Goal: Subscribe to service/newsletter

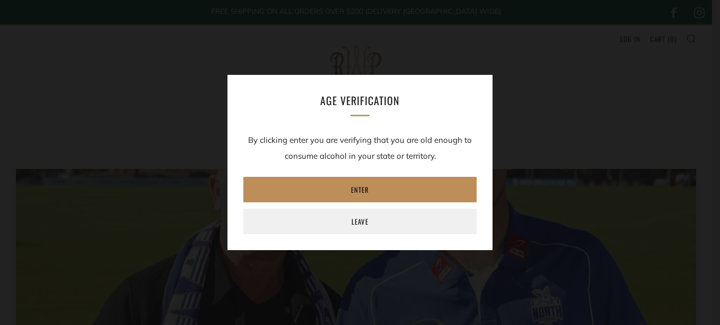
click at [356, 187] on link "Enter" at bounding box center [359, 189] width 233 height 25
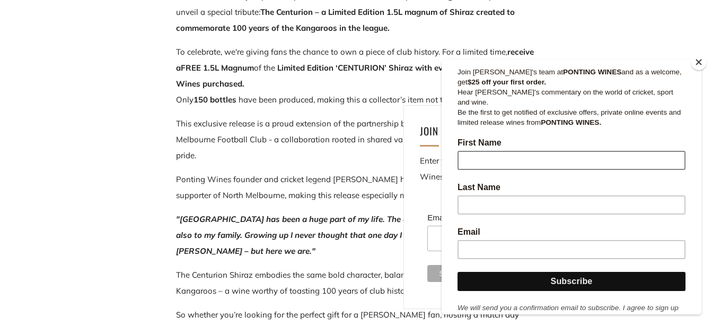
scroll to position [159, 0]
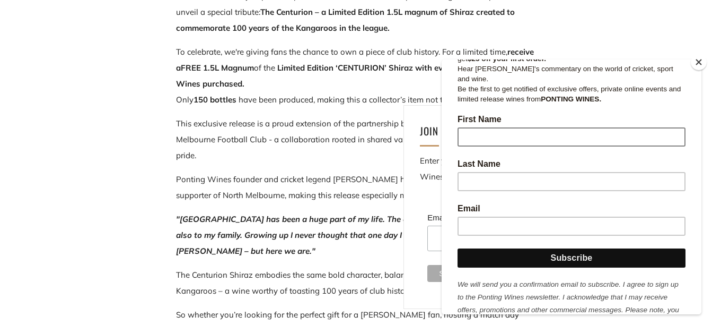
click at [483, 127] on input "First Name" at bounding box center [572, 136] width 228 height 19
type input "[PERSON_NAME]"
type input "[EMAIL_ADDRESS][DOMAIN_NAME]"
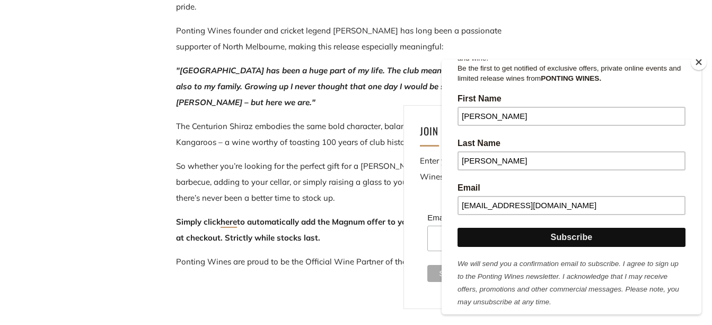
scroll to position [690, 0]
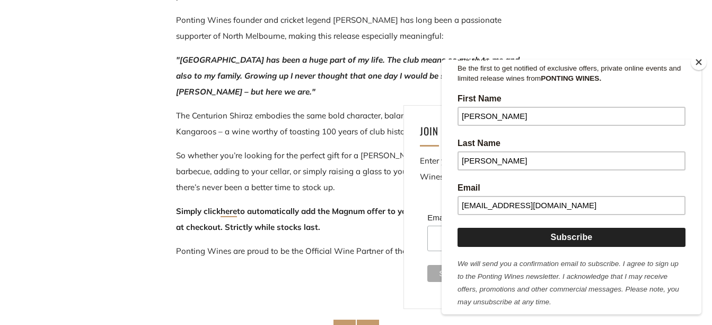
click at [564, 228] on input "Subscribe" at bounding box center [572, 237] width 228 height 19
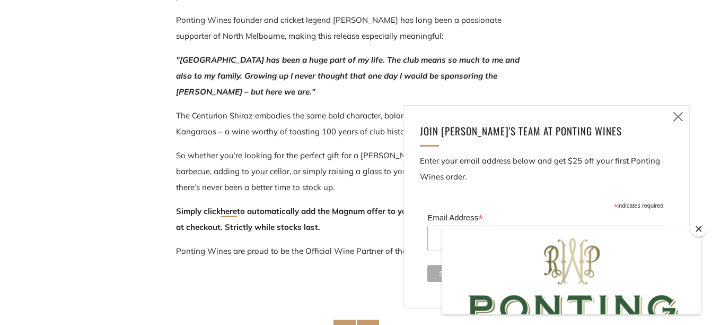
scroll to position [0, 0]
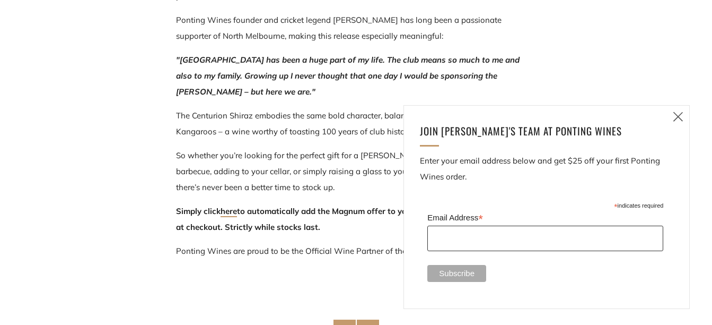
click at [469, 240] on input "Email Address *" at bounding box center [546, 237] width 236 height 25
type input "[EMAIL_ADDRESS][DOMAIN_NAME]"
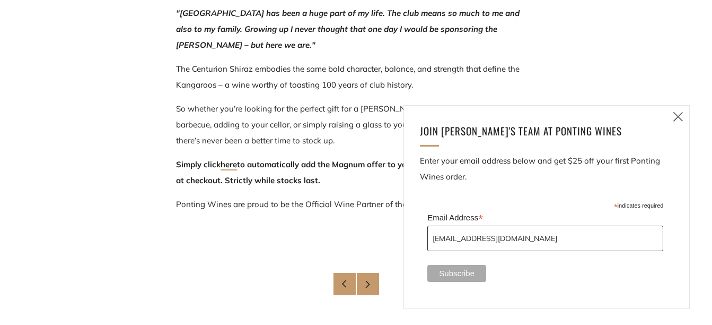
scroll to position [902, 0]
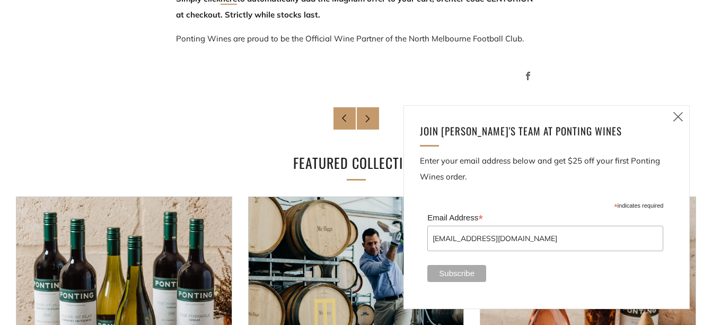
click at [677, 115] on icon at bounding box center [678, 116] width 13 height 13
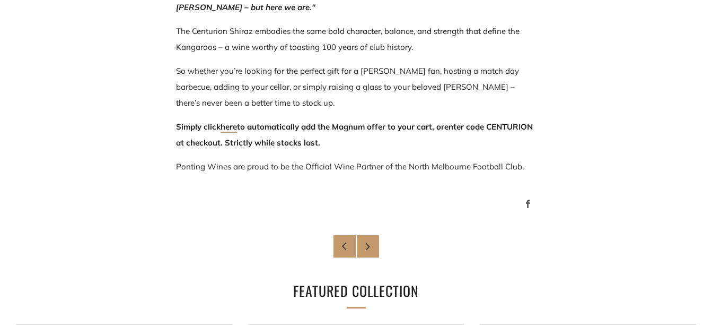
scroll to position [796, 0]
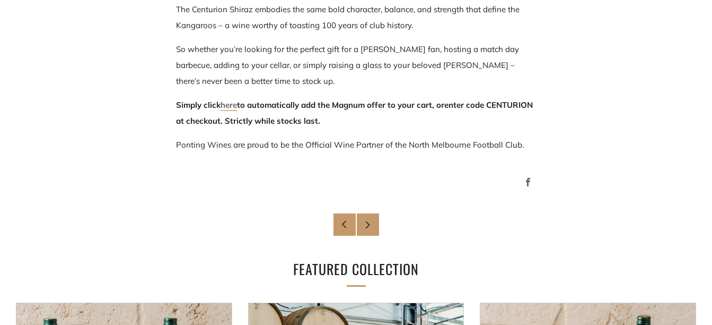
click at [228, 106] on link "here" at bounding box center [229, 105] width 16 height 11
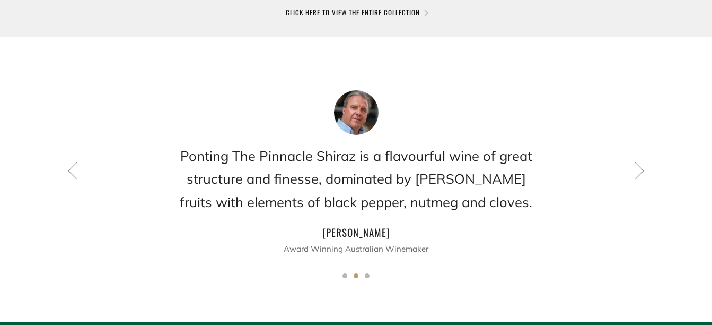
scroll to position [849, 0]
